Goal: Information Seeking & Learning: Learn about a topic

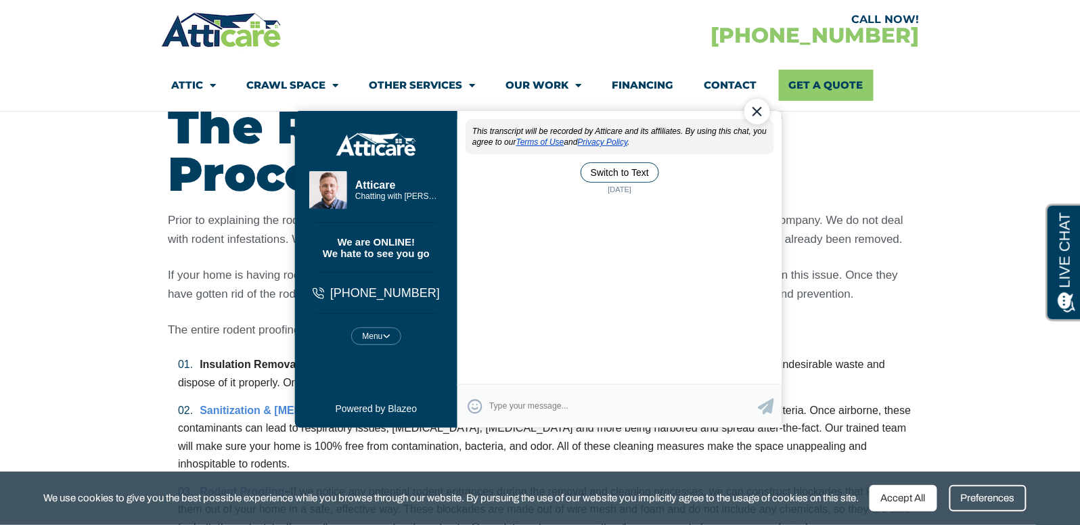
click at [758, 106] on div "Close Chat" at bounding box center [756, 111] width 26 height 26
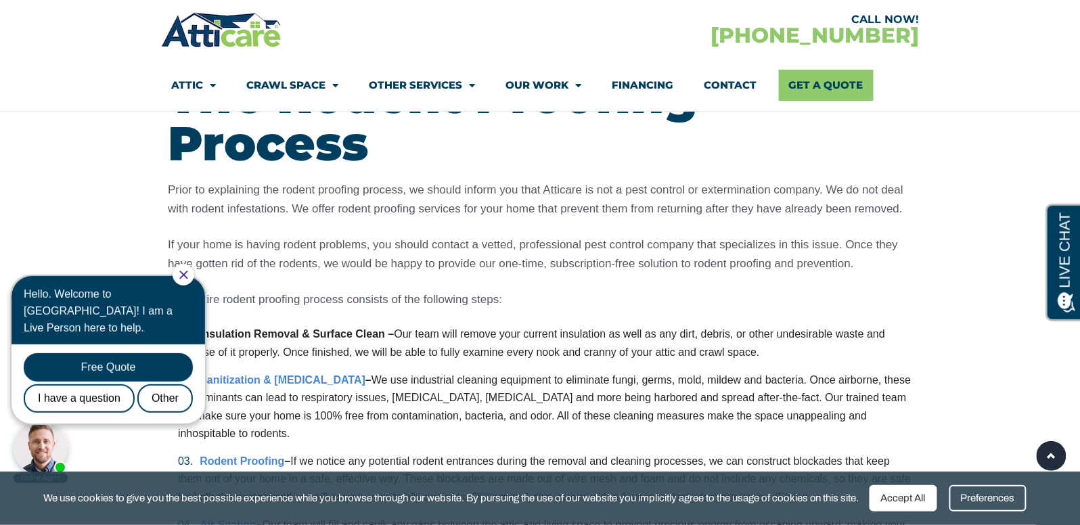
scroll to position [3000, 0]
